Goal: Task Accomplishment & Management: Use online tool/utility

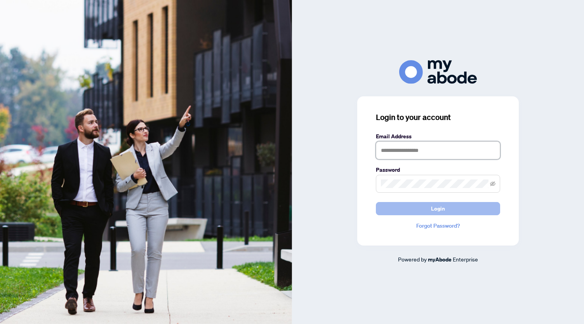
type input "**********"
click at [445, 209] on button "Login" at bounding box center [438, 208] width 124 height 13
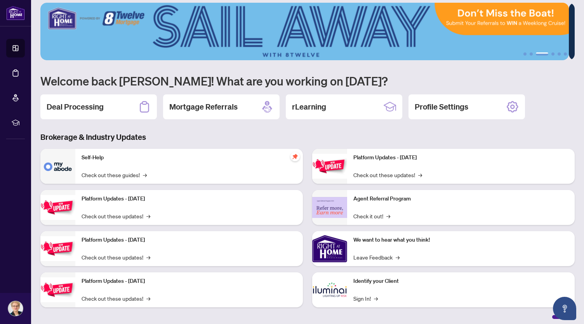
scroll to position [10, 0]
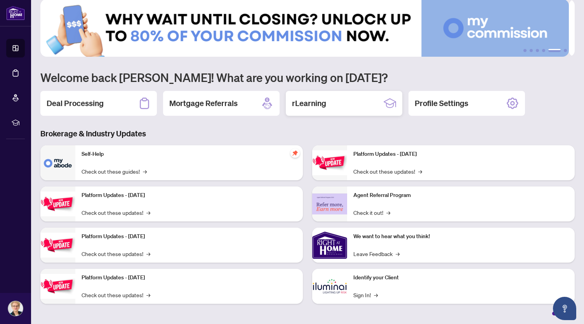
click at [314, 104] on h2 "rLearning" at bounding box center [309, 103] width 34 height 11
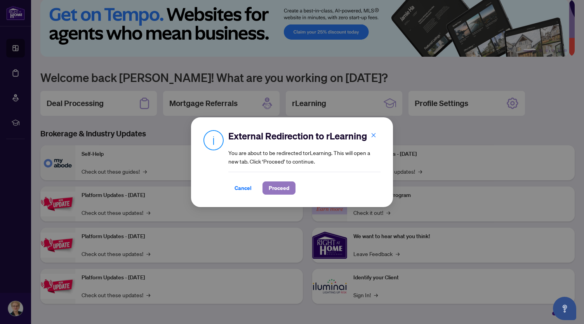
click at [271, 187] on span "Proceed" at bounding box center [279, 188] width 21 height 12
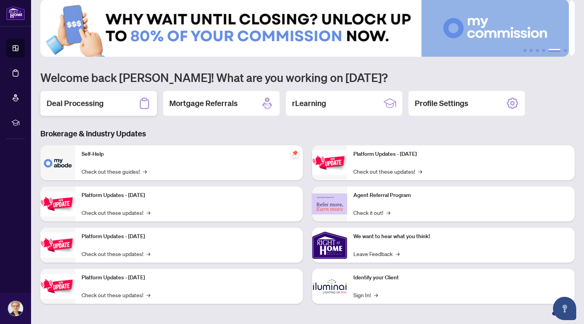
click at [86, 103] on h2 "Deal Processing" at bounding box center [75, 103] width 57 height 11
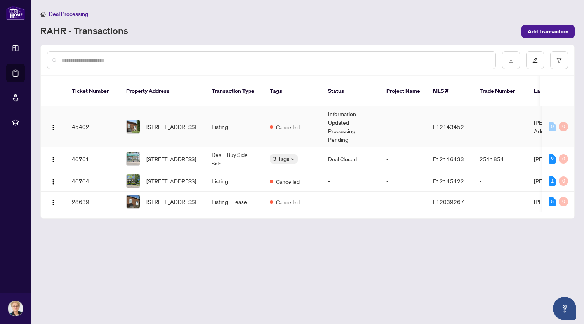
click at [443, 123] on span "E12143452" at bounding box center [448, 126] width 31 height 7
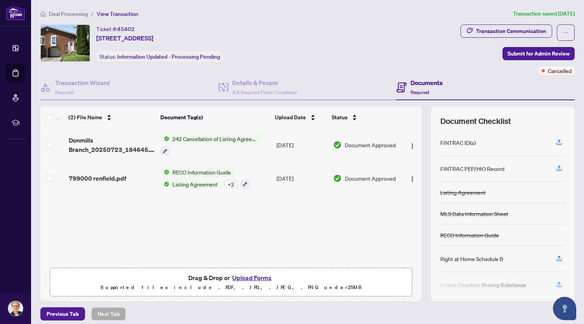
click at [196, 139] on span "242 Cancellation of Listing Agreement - Authority to Offer for Sale" at bounding box center [215, 138] width 92 height 9
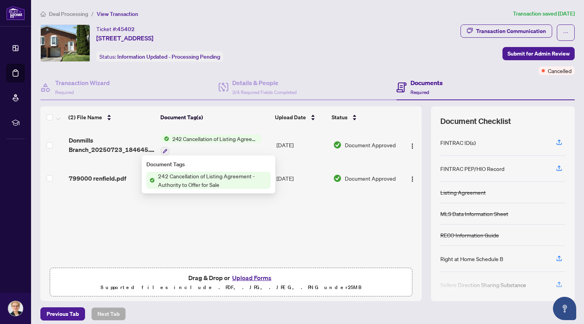
click at [191, 176] on span "242 Cancellation of Listing Agreement - Authority to Offer for Sale" at bounding box center [213, 180] width 116 height 17
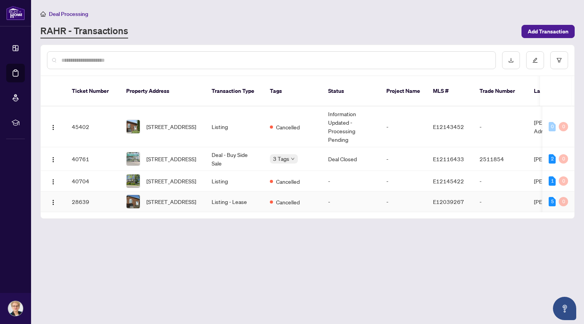
click at [166, 197] on span "[STREET_ADDRESS]" at bounding box center [171, 201] width 50 height 9
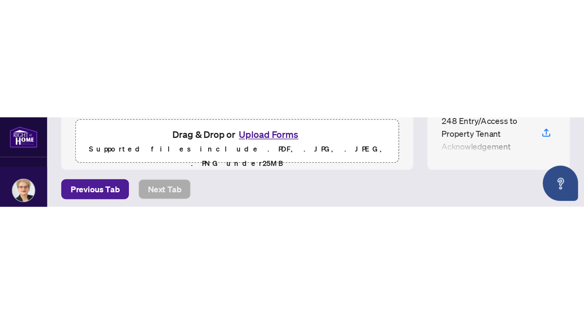
scroll to position [265, 0]
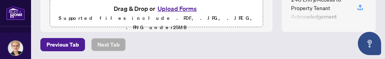
click at [321, 45] on div "Previous Tab Next Tab" at bounding box center [207, 44] width 335 height 13
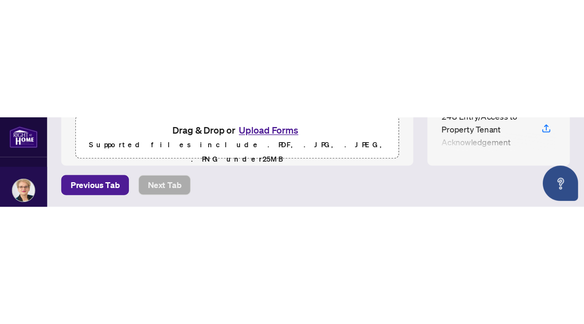
scroll to position [4, 0]
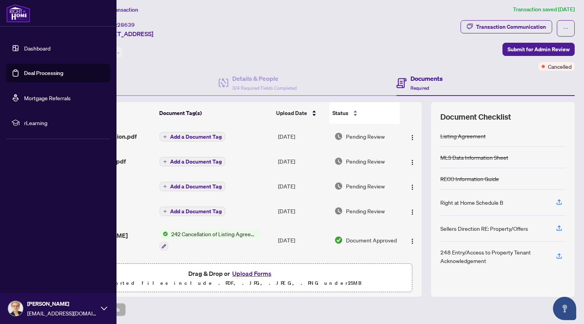
drag, startPoint x: 0, startPoint y: 185, endPoint x: 331, endPoint y: 103, distance: 340.8
click at [331, 102] on div "Transaction Wizard Required Details & People 3/4 Required Fields Completed Docu…" at bounding box center [307, 183] width 534 height 225
